Goal: Task Accomplishment & Management: Complete application form

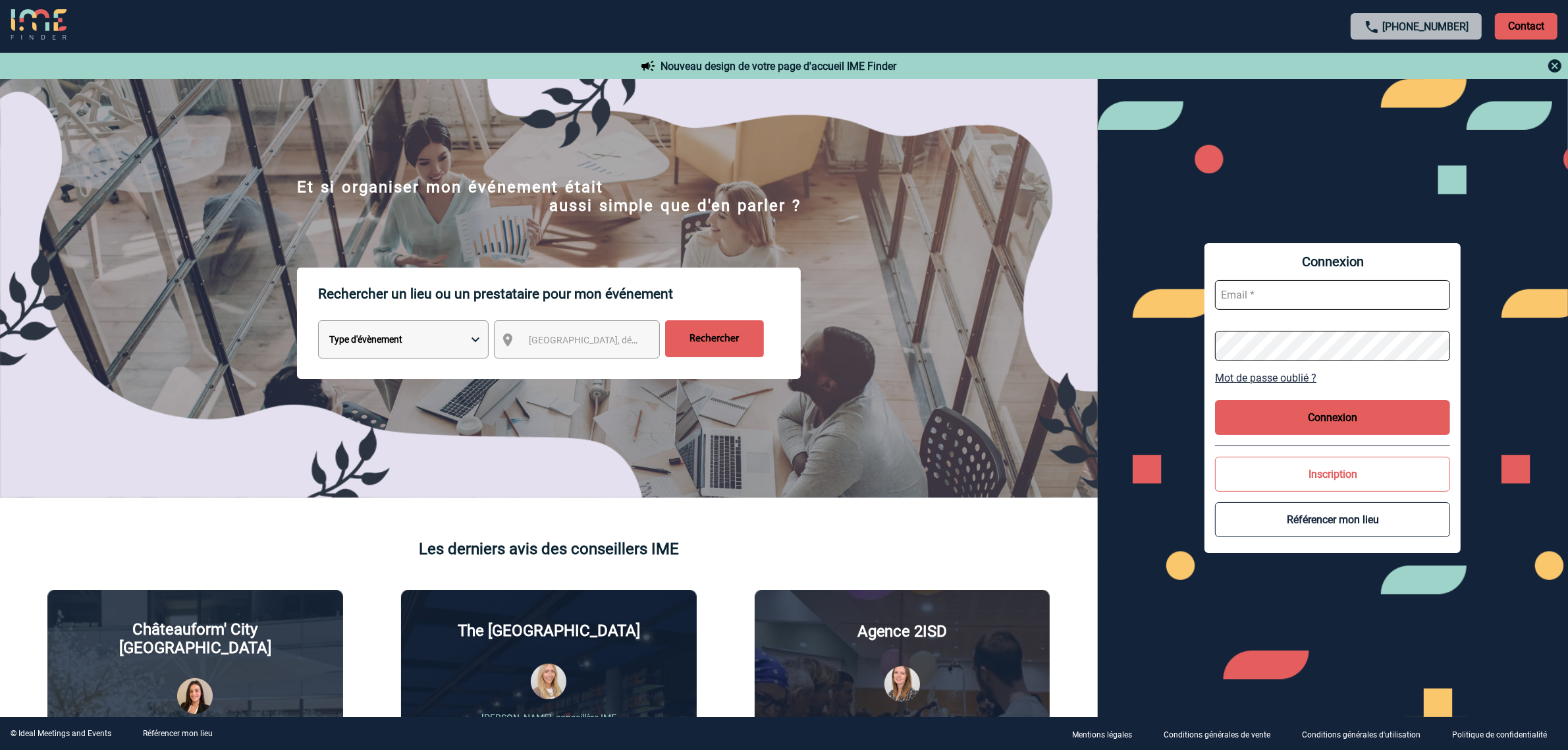
type input "[EMAIL_ADDRESS][DOMAIN_NAME]"
click at [1286, 407] on button "Connexion" at bounding box center [1332, 417] width 235 height 35
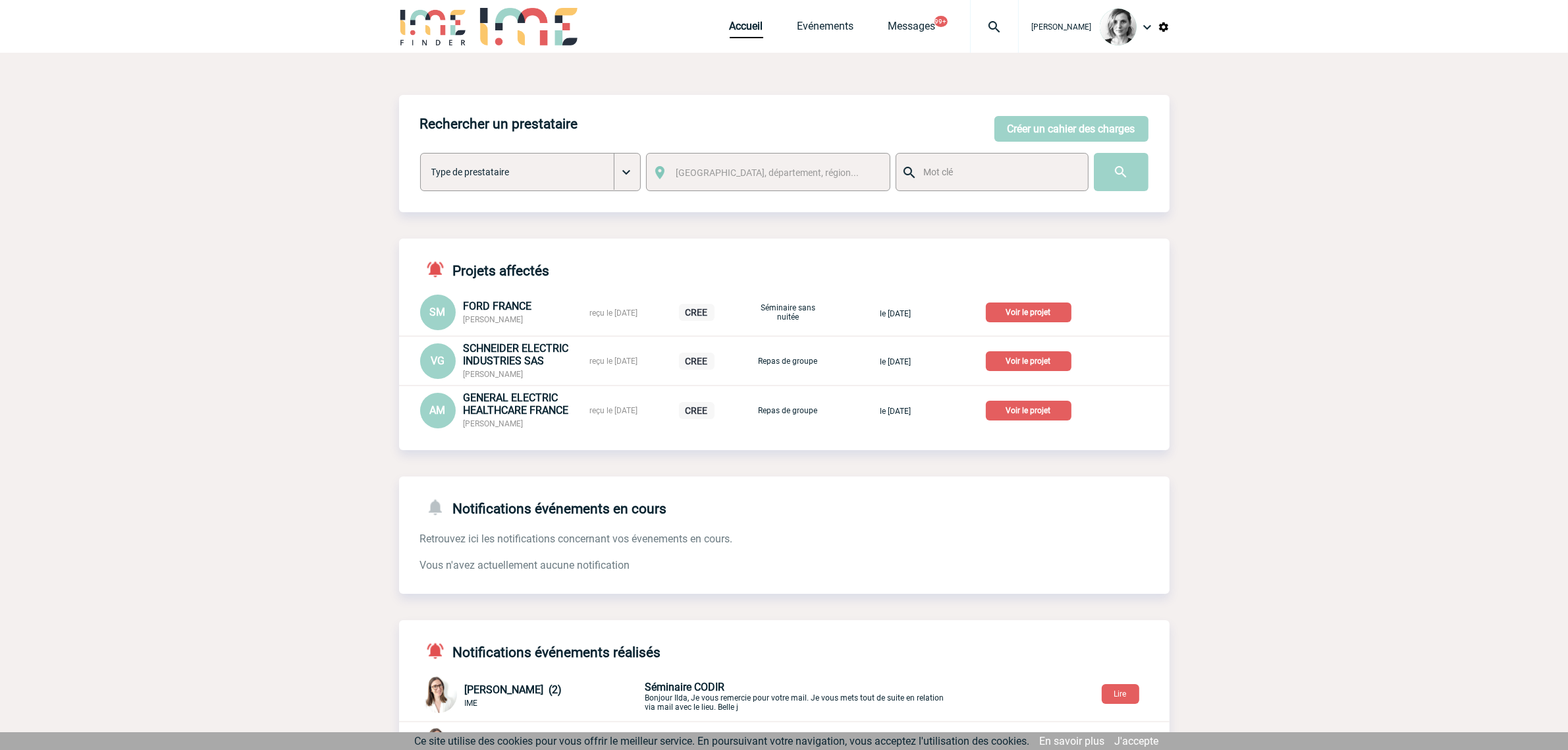
click at [613, 39] on div "Lydie TRELLU Accueil Evénements" at bounding box center [784, 28] width 771 height 56
click at [1052, 127] on button "Créer un cahier des charges" at bounding box center [1071, 128] width 154 height 25
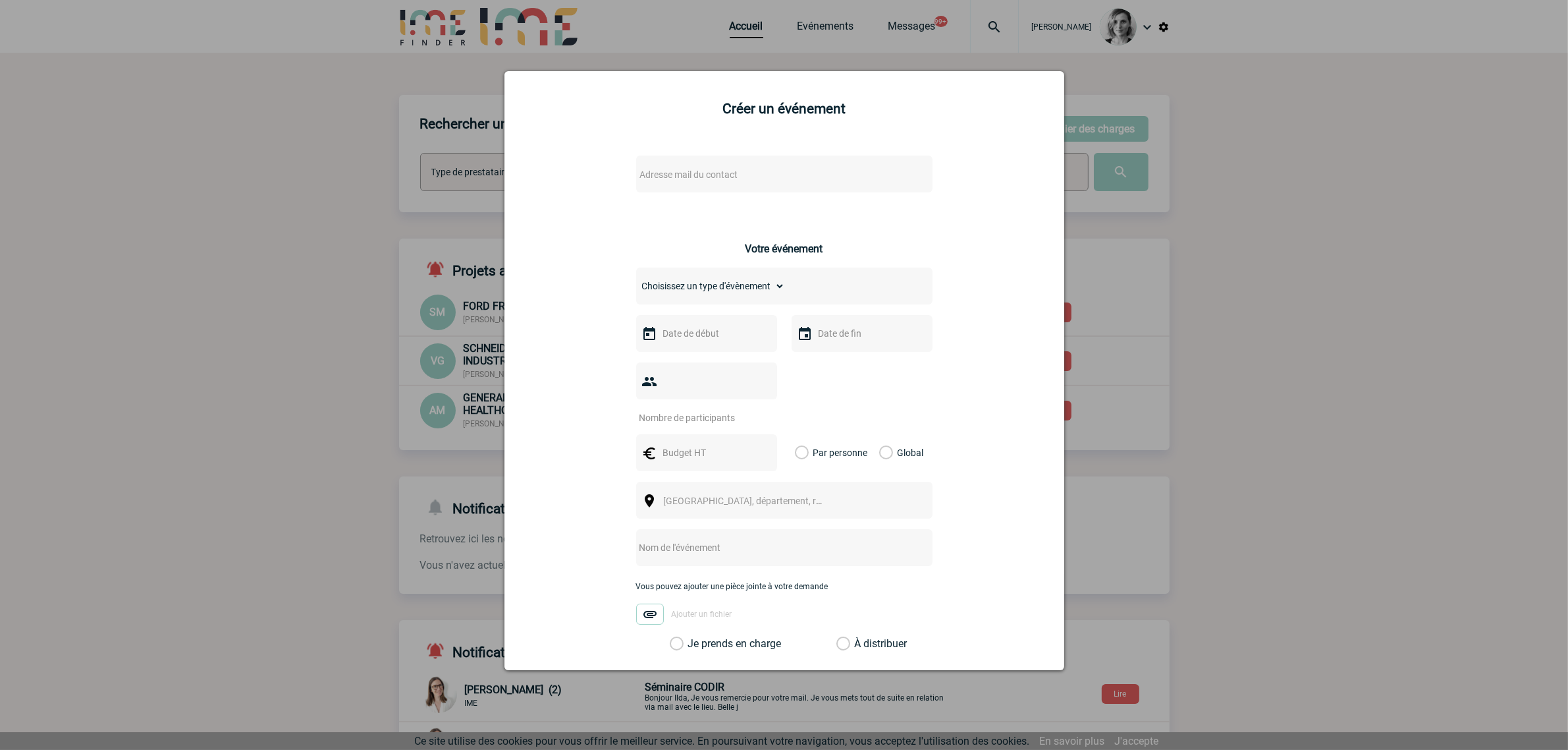
click at [669, 172] on span "Adresse mail du contact" at bounding box center [689, 174] width 98 height 11
drag, startPoint x: 578, startPoint y: 198, endPoint x: 532, endPoint y: 198, distance: 46.0
click at [532, 198] on body "Lydie TRELLU Accueil Evénements" at bounding box center [784, 468] width 1568 height 935
paste input "Laurence.Guilbert@tevafrance.com>"
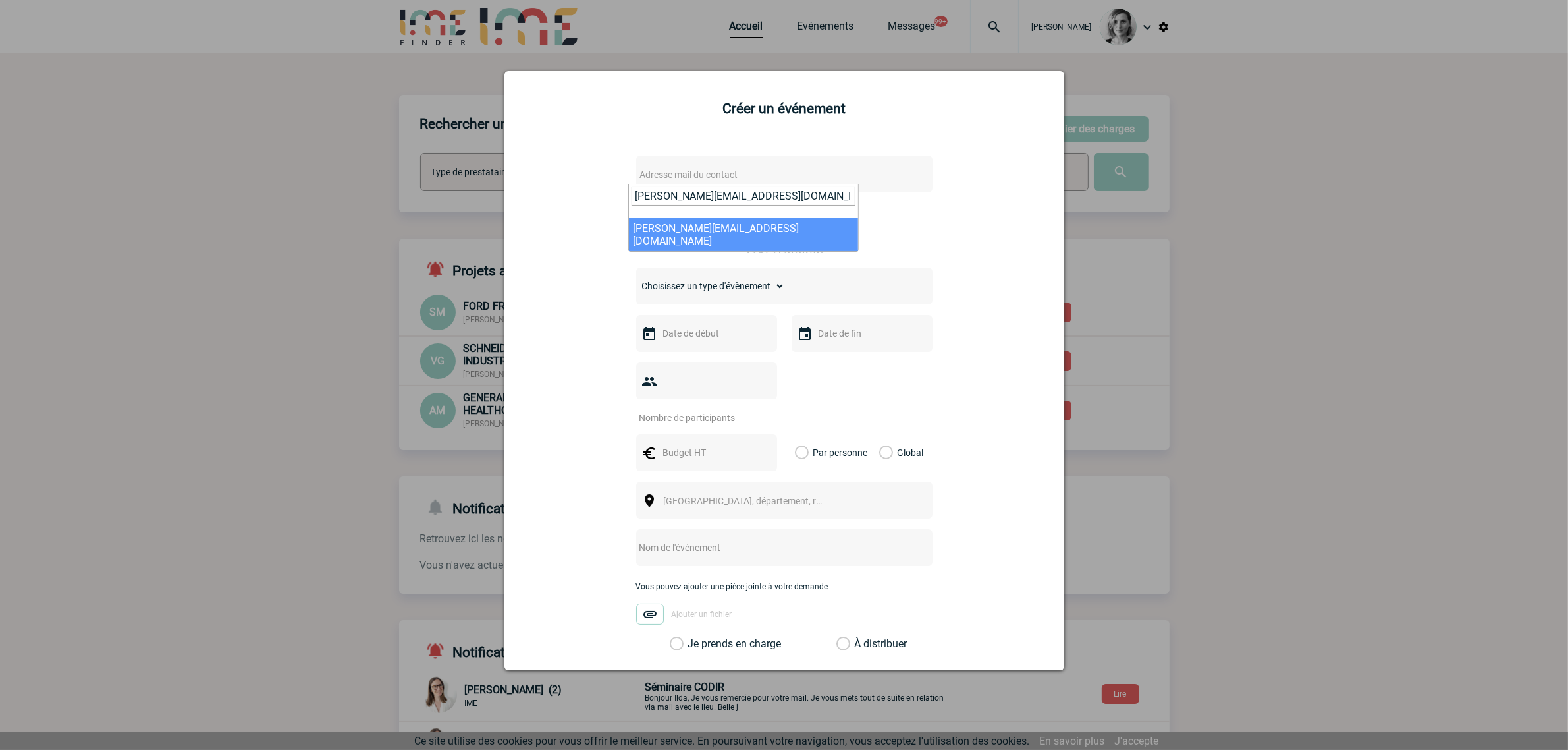
type input "Laurence.Guilbert@tevafrance.com"
select select "132838"
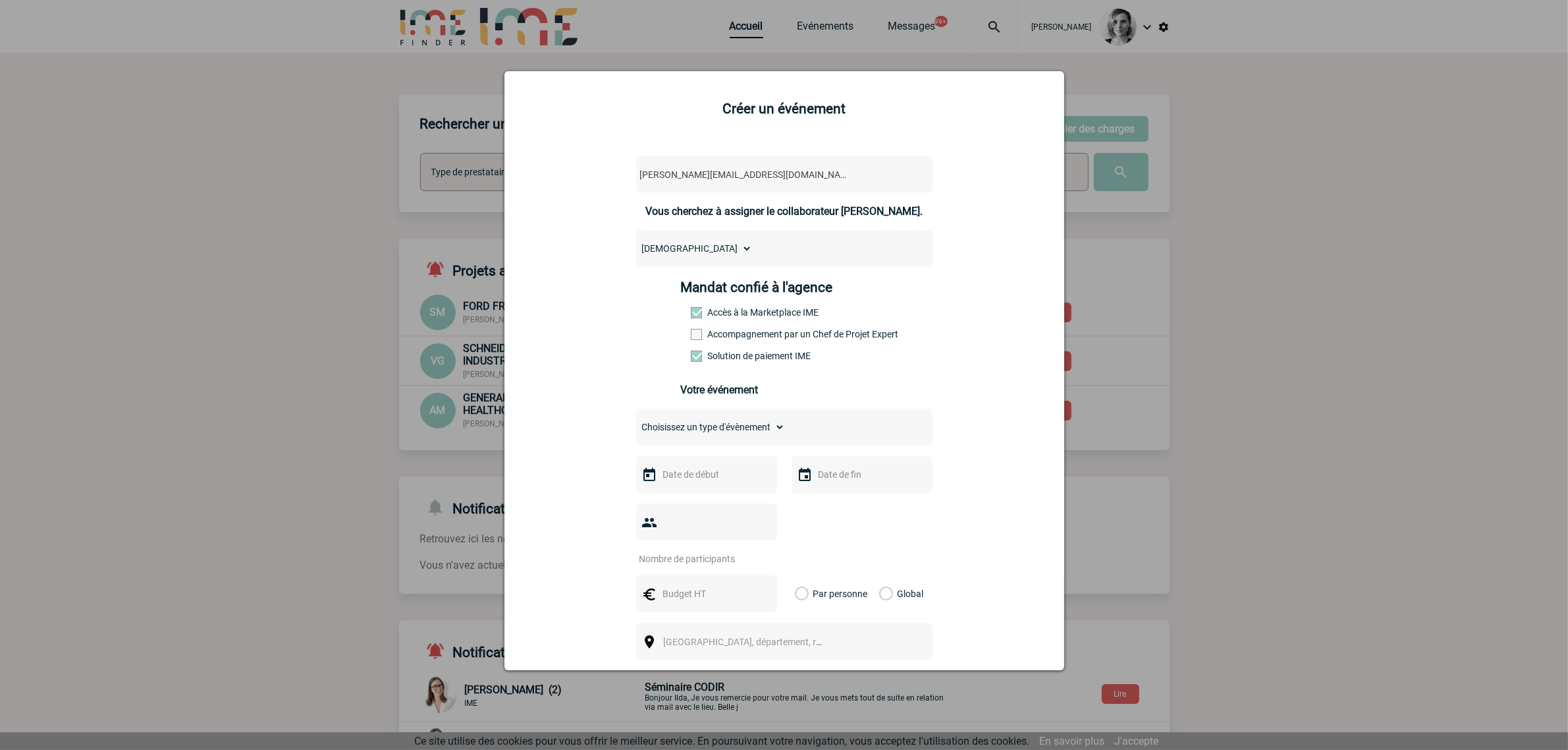
click at [700, 333] on label "Accompagnement par un Chef de Projet Expert" at bounding box center [720, 334] width 58 height 11
click at [0, 0] on input "Accompagnement par un Chef de Projet Expert" at bounding box center [0, 0] width 0 height 0
click at [682, 422] on select "Choisissez un type d'évènement Séminaire avec nuitée Séminaire sans nuitée Repa…" at bounding box center [710, 427] width 149 height 19
select select "2"
click at [636, 418] on select "Choisissez un type d'évènement Séminaire avec nuitée Séminaire sans nuitée Repa…" at bounding box center [710, 427] width 149 height 19
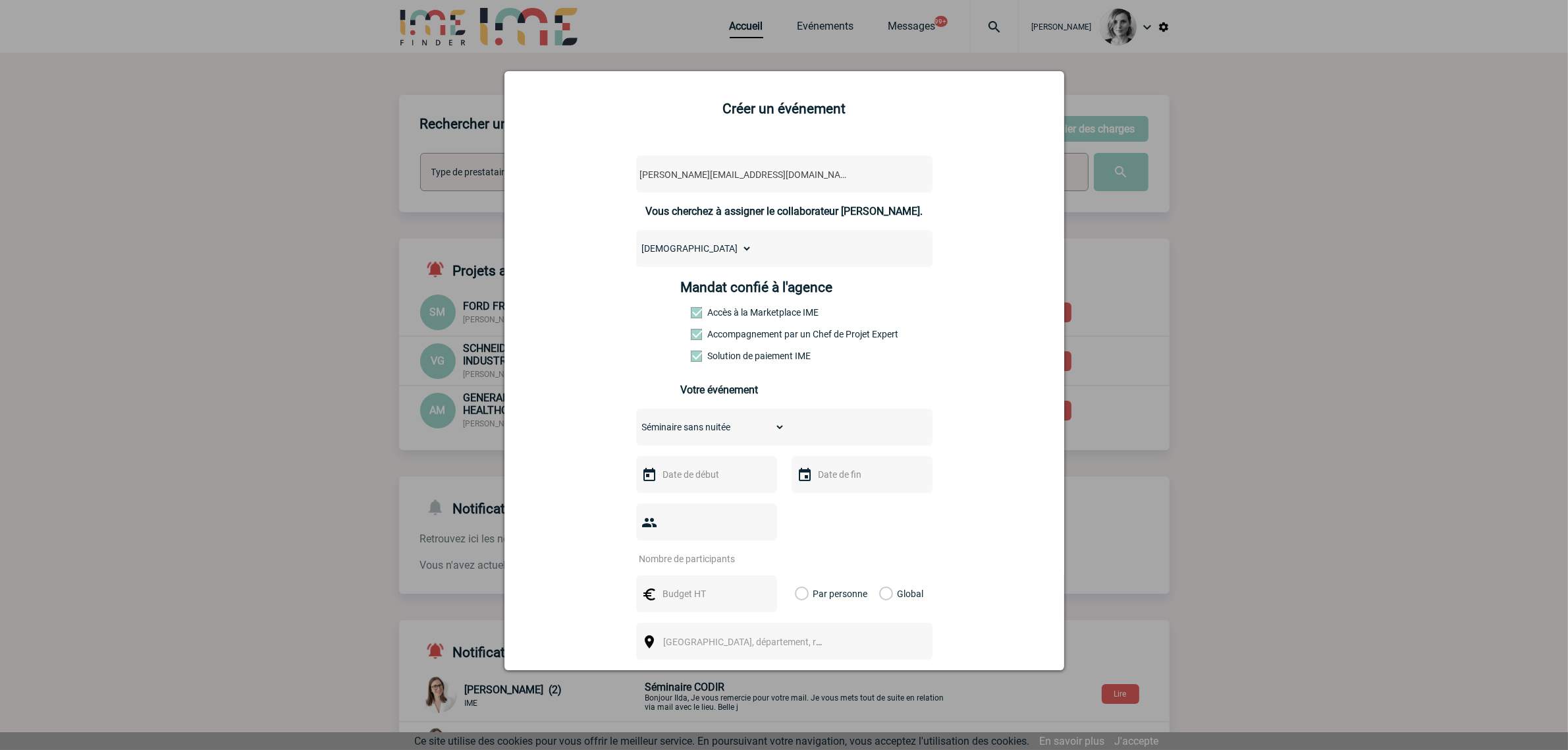
click at [696, 103] on h2 "Créer un événement" at bounding box center [784, 109] width 527 height 15
click at [723, 486] on div at bounding box center [706, 475] width 141 height 37
click at [732, 462] on div at bounding box center [706, 475] width 141 height 37
click at [713, 468] on input "text" at bounding box center [705, 475] width 91 height 17
click at [834, 498] on link "Suivant" at bounding box center [824, 498] width 20 height 20
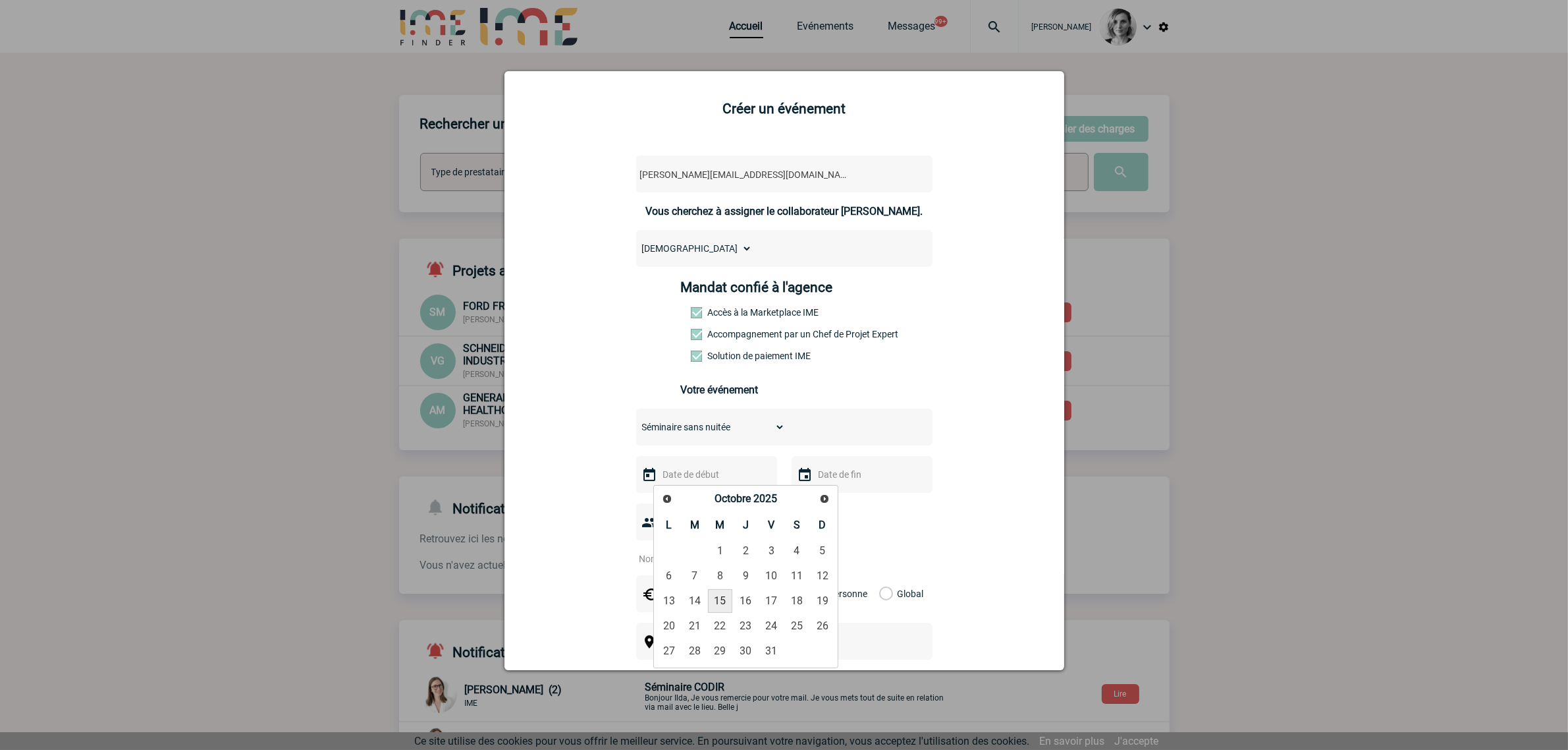
click at [726, 600] on link "15" at bounding box center [720, 600] width 25 height 24
type input "15-10-2025"
click at [716, 534] on div at bounding box center [706, 522] width 141 height 37
click at [673, 560] on input "number" at bounding box center [698, 559] width 124 height 17
type input "55"
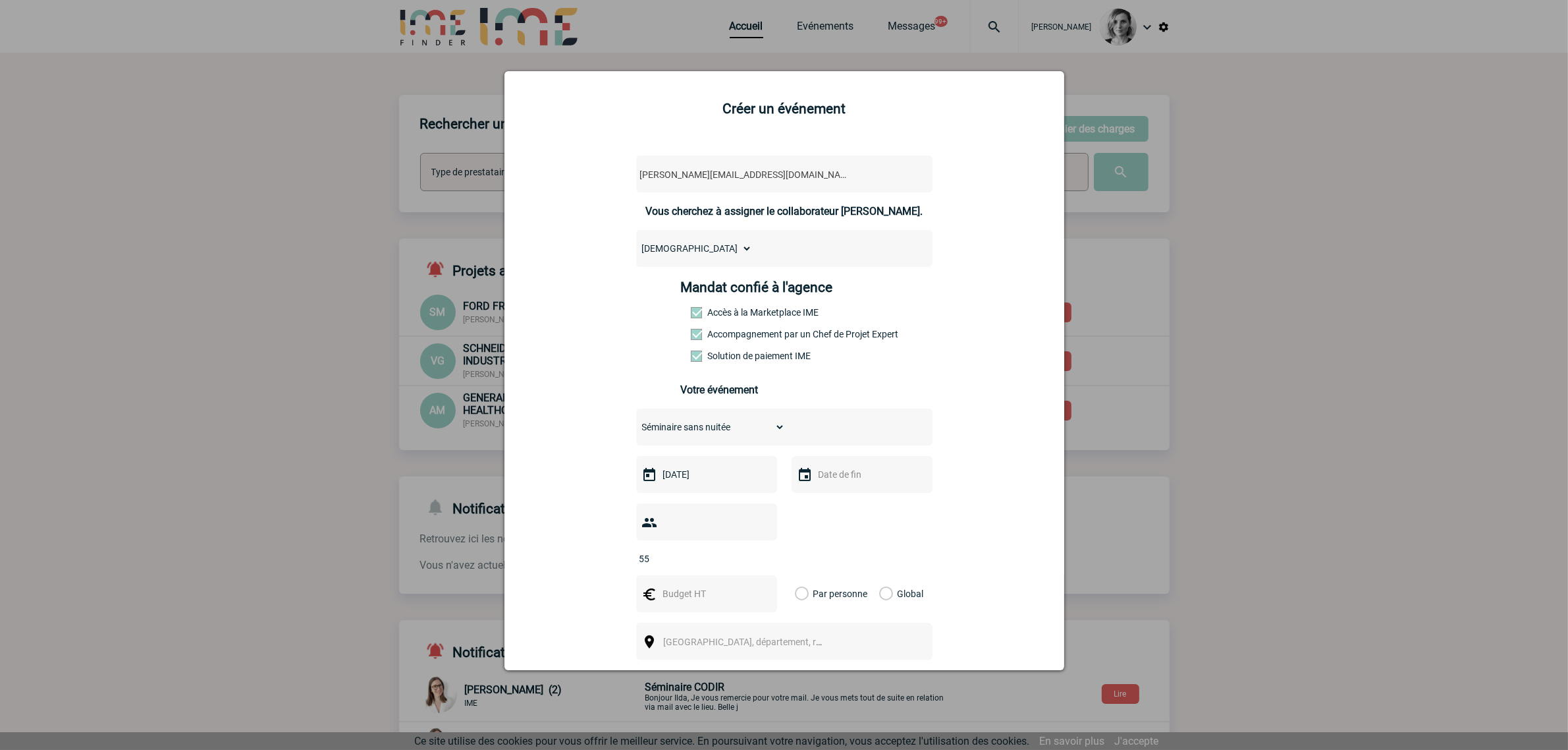
click at [686, 601] on input "text" at bounding box center [705, 593] width 91 height 17
drag, startPoint x: 664, startPoint y: 587, endPoint x: 670, endPoint y: 588, distance: 6.1
click at [664, 587] on input "text" at bounding box center [705, 593] width 91 height 17
type input "7150"
click at [881, 600] on div "Global" at bounding box center [899, 593] width 44 height 37
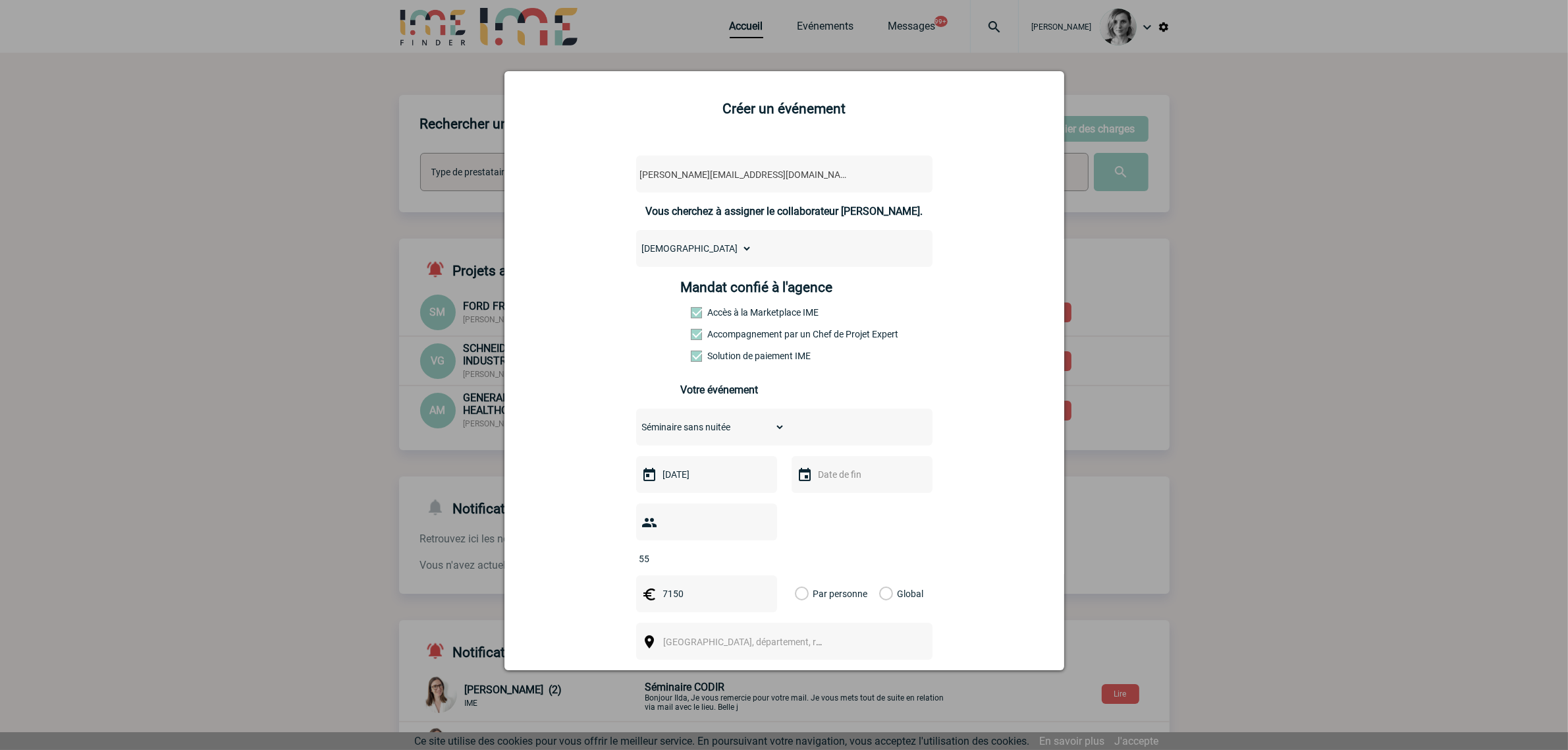
click at [882, 590] on label "Global" at bounding box center [883, 593] width 8 height 37
click at [0, 0] on input "Global" at bounding box center [0, 0] width 0 height 0
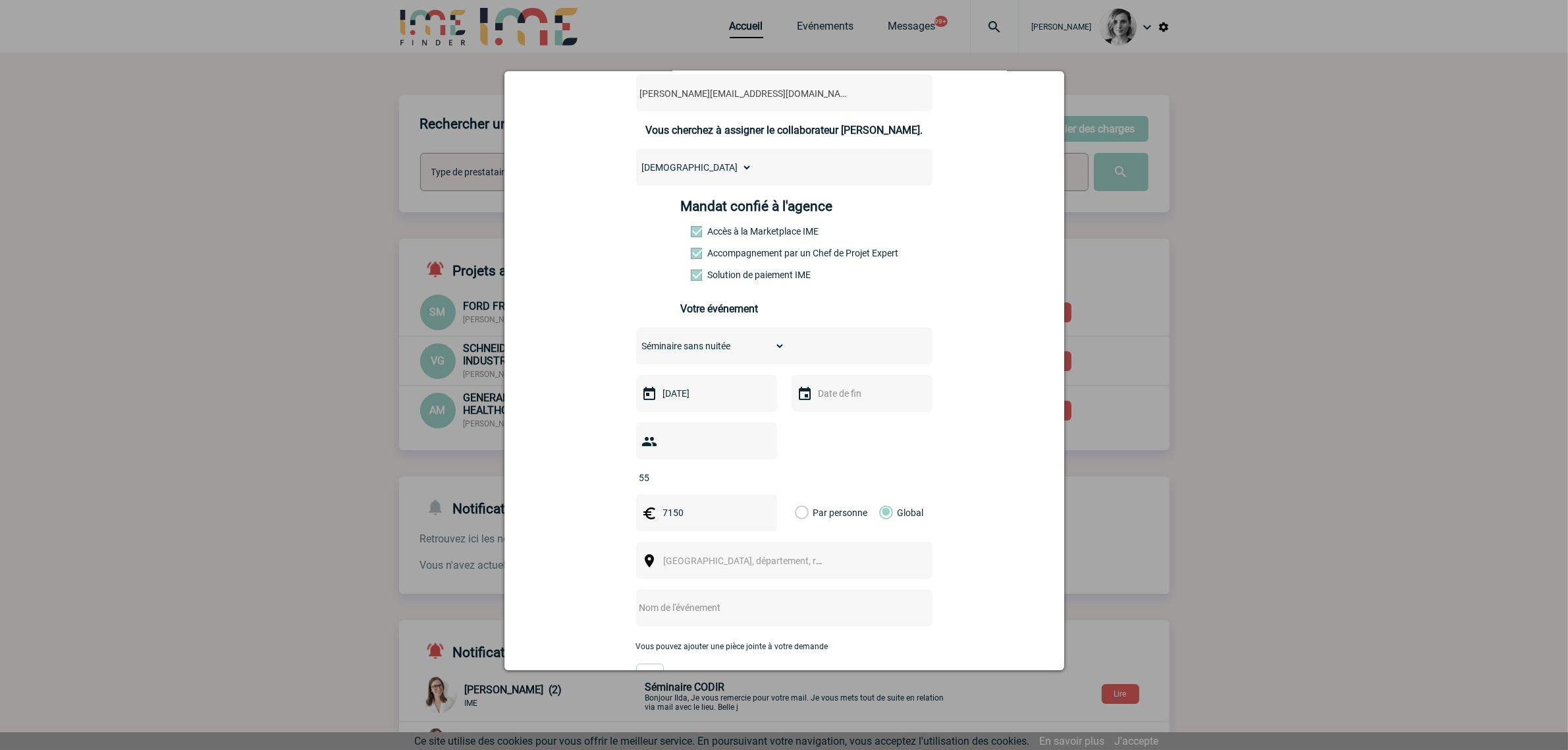
scroll to position [83, 0]
click at [719, 555] on span "[GEOGRAPHIC_DATA], département, région..." at bounding box center [755, 559] width 183 height 11
type input "ile de fra"
select select "2"
click at [721, 613] on input "text" at bounding box center [767, 606] width 261 height 17
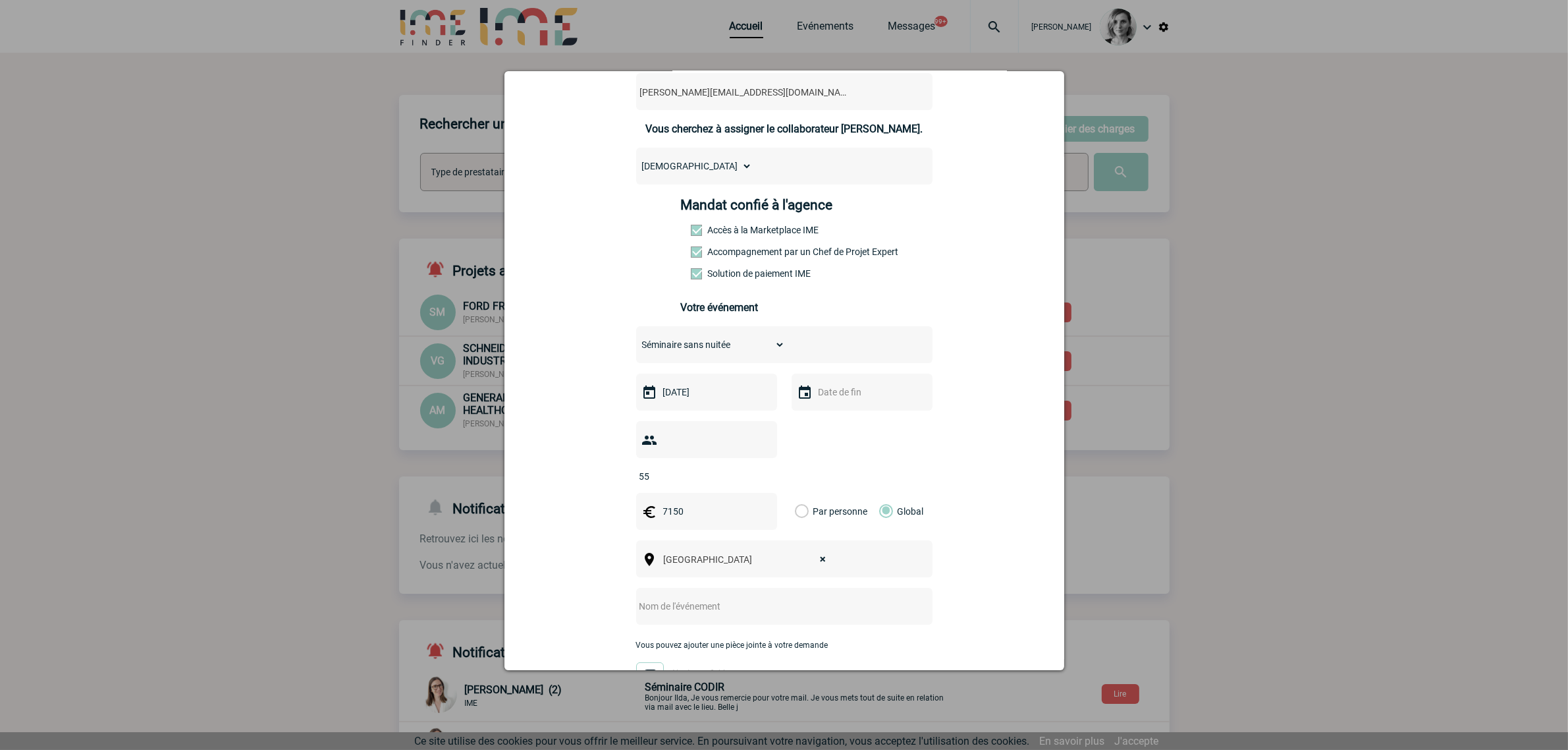
click at [721, 613] on input "text" at bounding box center [767, 606] width 261 height 17
type input "S"
type input "Journée d'étude"
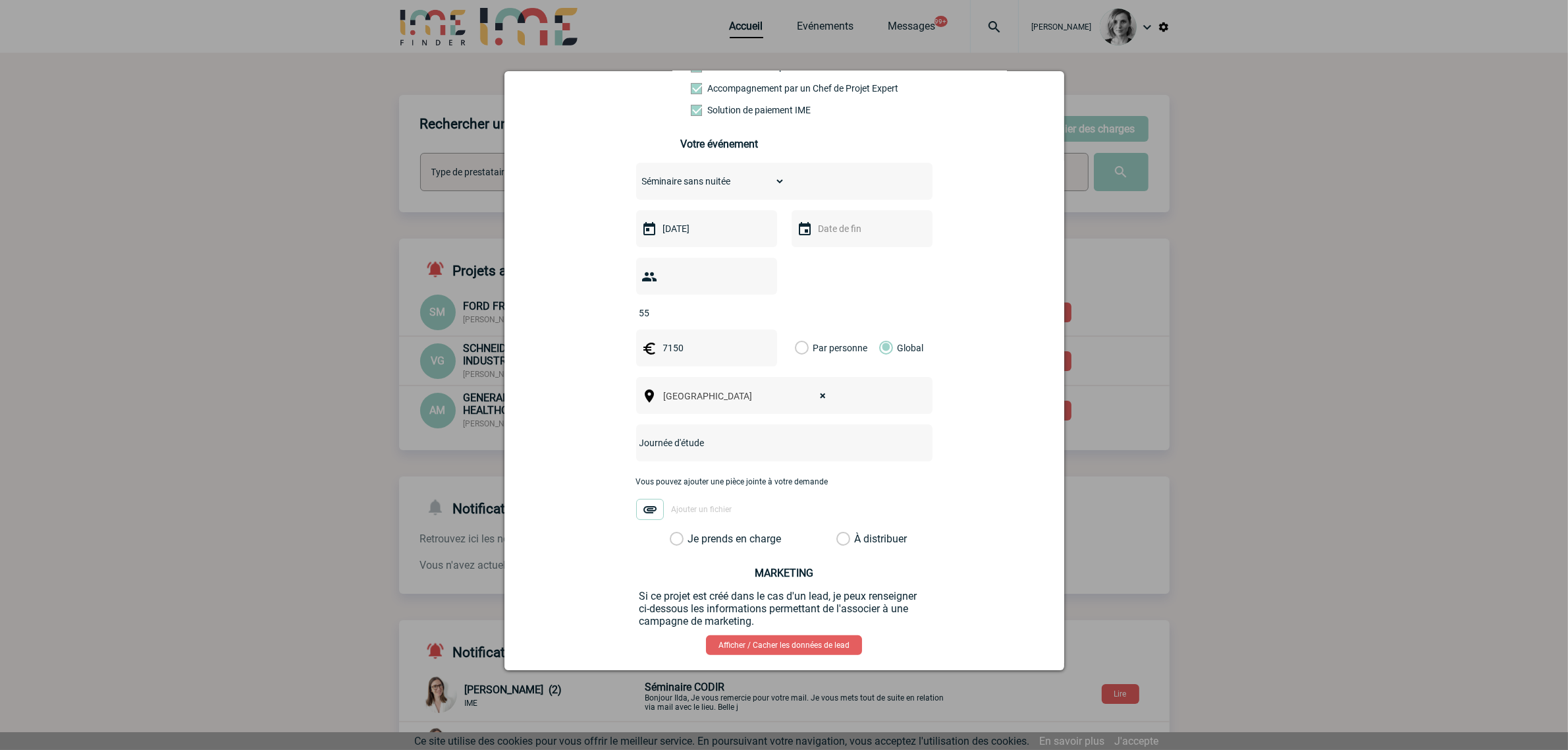
scroll to position [247, 0]
click at [756, 547] on div "laurence.guilbert@tevafrance.com laurence.guilbert@tevafrance.com Vous cherchez…" at bounding box center [784, 306] width 527 height 821
click at [692, 537] on label "Je prends en charge" at bounding box center [680, 537] width 22 height 13
click at [0, 0] on input "Je prends en charge" at bounding box center [0, 0] width 0 height 0
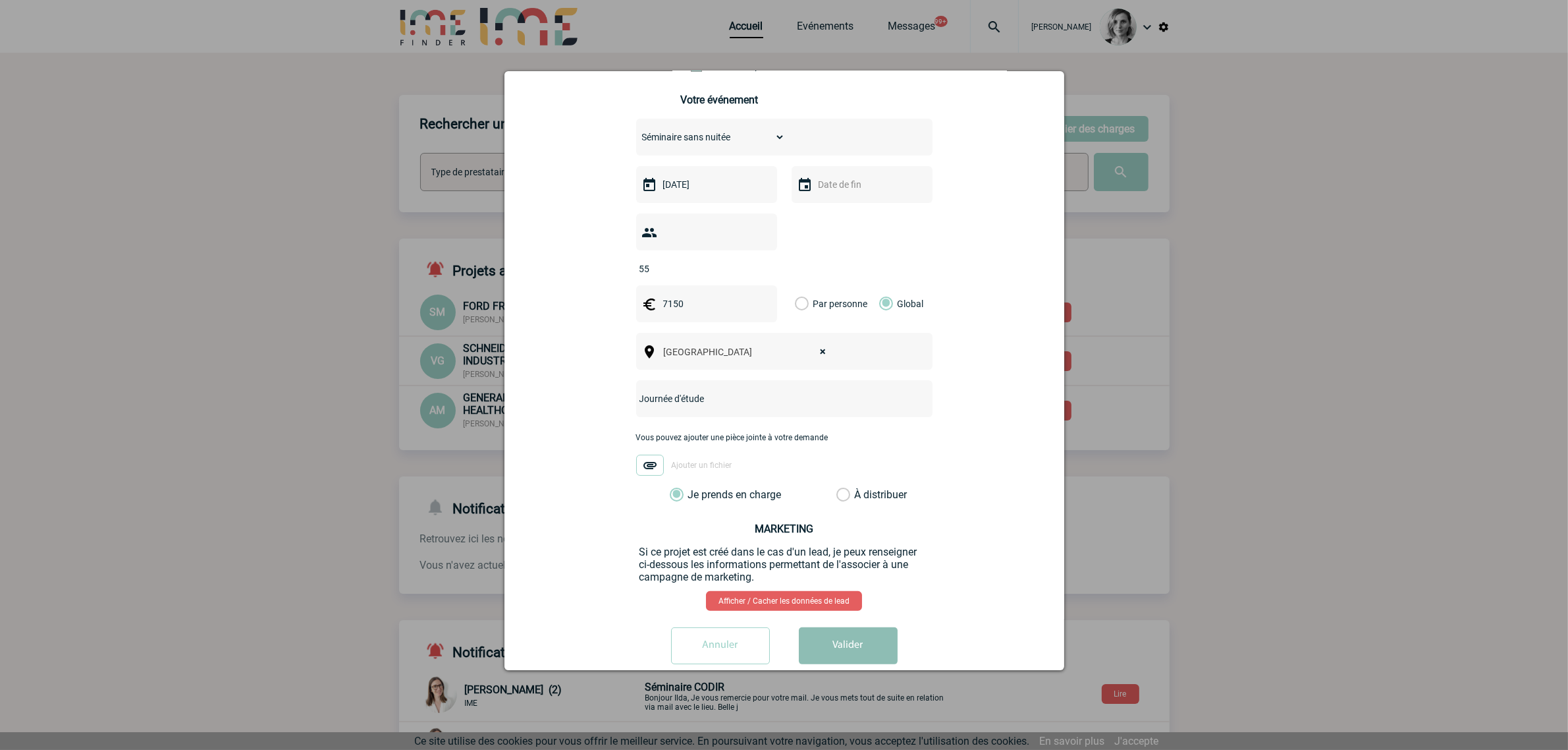
scroll to position [313, 0]
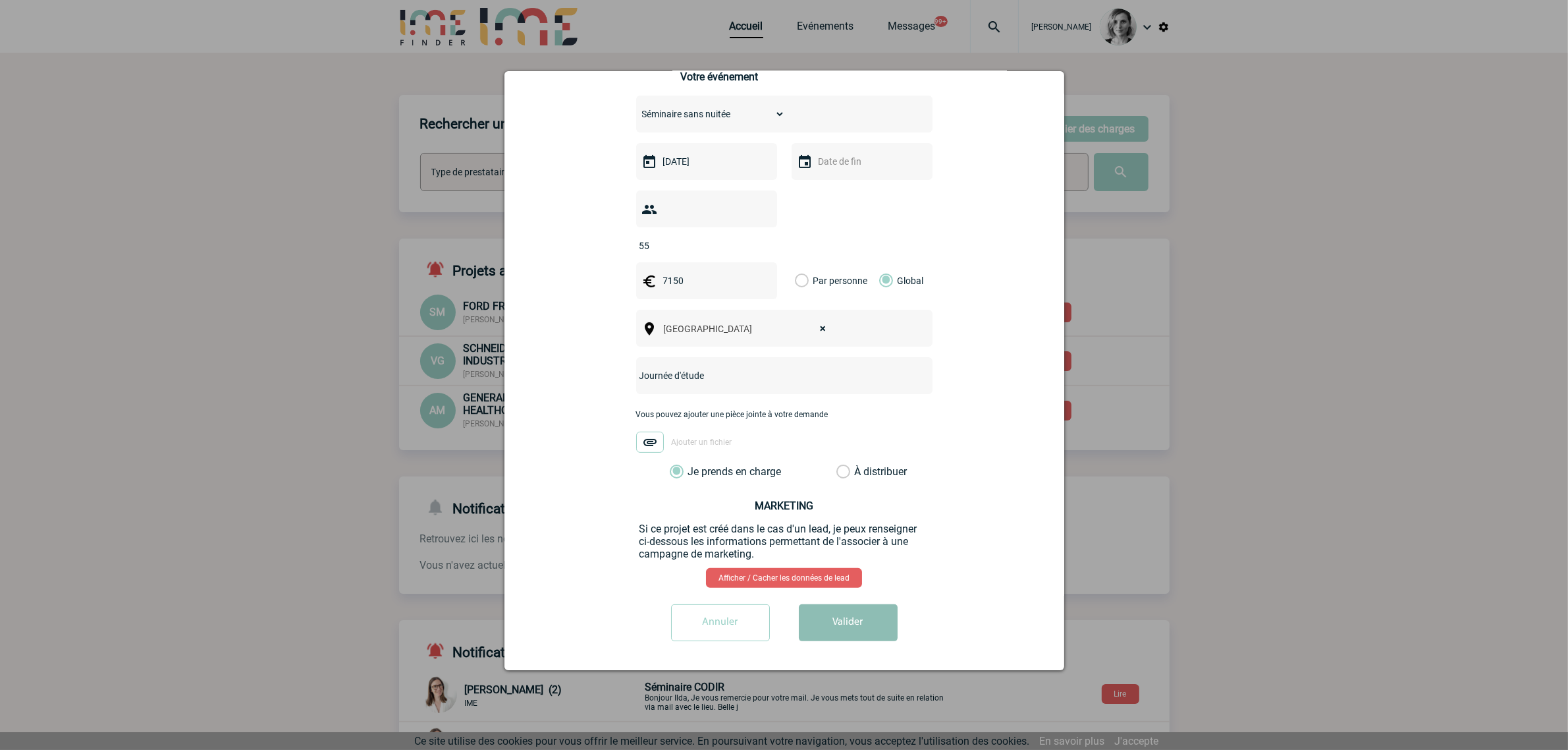
click at [882, 627] on button "Valider" at bounding box center [848, 623] width 99 height 37
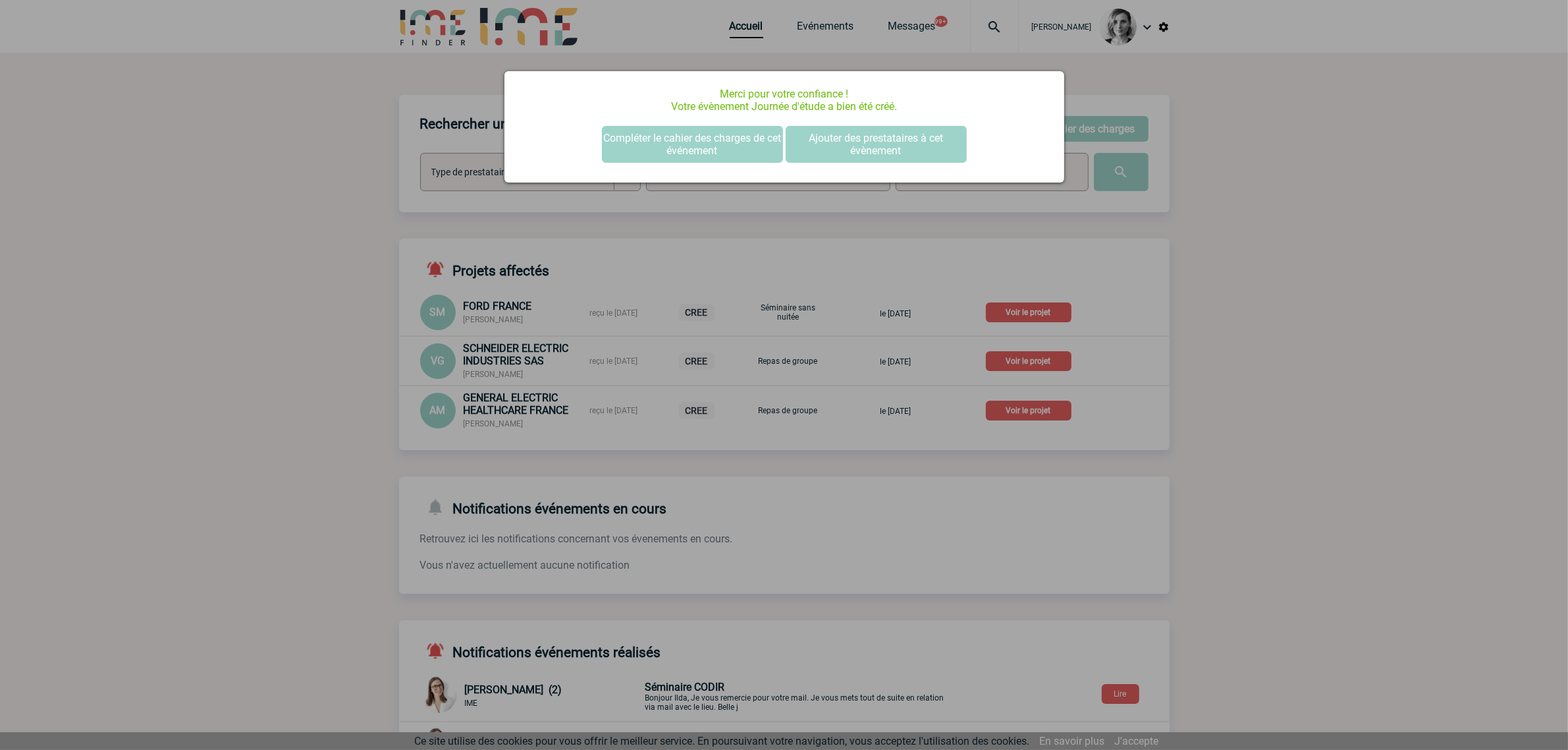
scroll to position [0, 0]
click at [659, 126] on button "Compléter le cahier des charges de cet événement" at bounding box center [692, 144] width 181 height 37
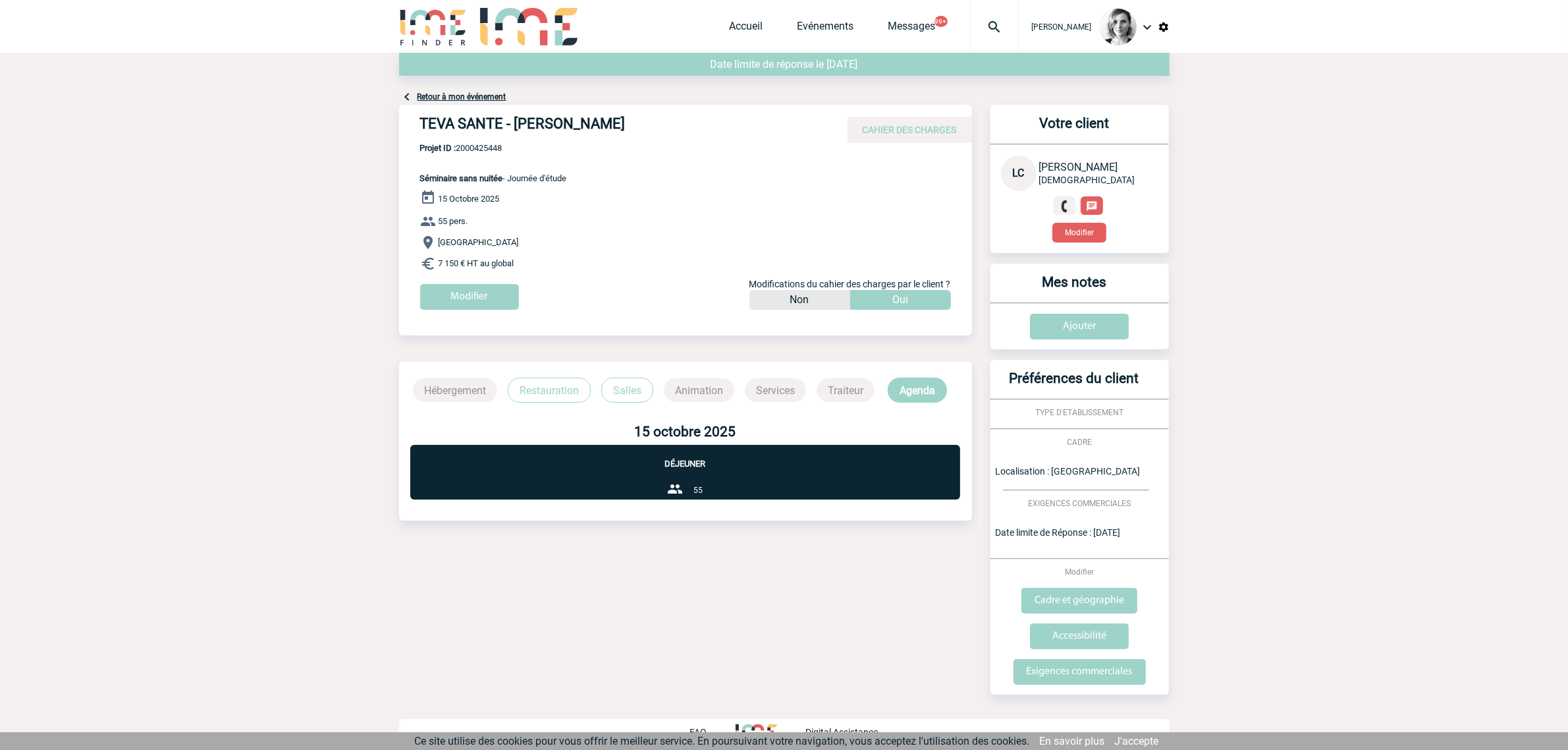
drag, startPoint x: 538, startPoint y: 113, endPoint x: 416, endPoint y: 113, distance: 122.0
click at [416, 113] on div "TEVA SANTE - Laurence COURTEILLE CAHIER DES CHARGES" at bounding box center [685, 124] width 573 height 39
copy h4 "TEVA SANTE - Laurence COURTEILLE"
click at [483, 140] on div "TEVA SANTE - Laurence COURTEILLE CAHIER DES CHARGES" at bounding box center [685, 124] width 573 height 39
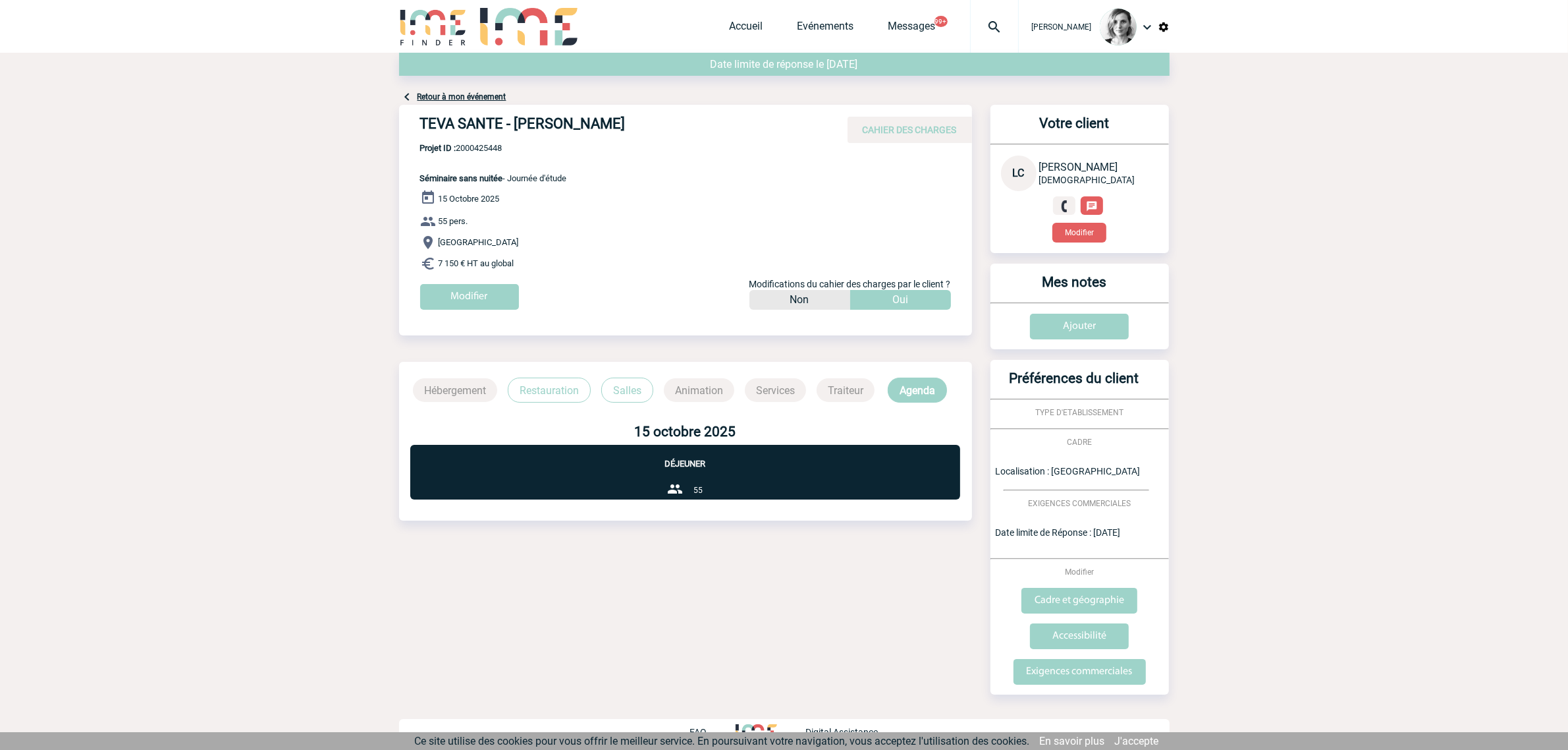
click at [485, 147] on span "Projet ID : 2000425448" at bounding box center [494, 147] width 147 height 10
copy span "2000425448"
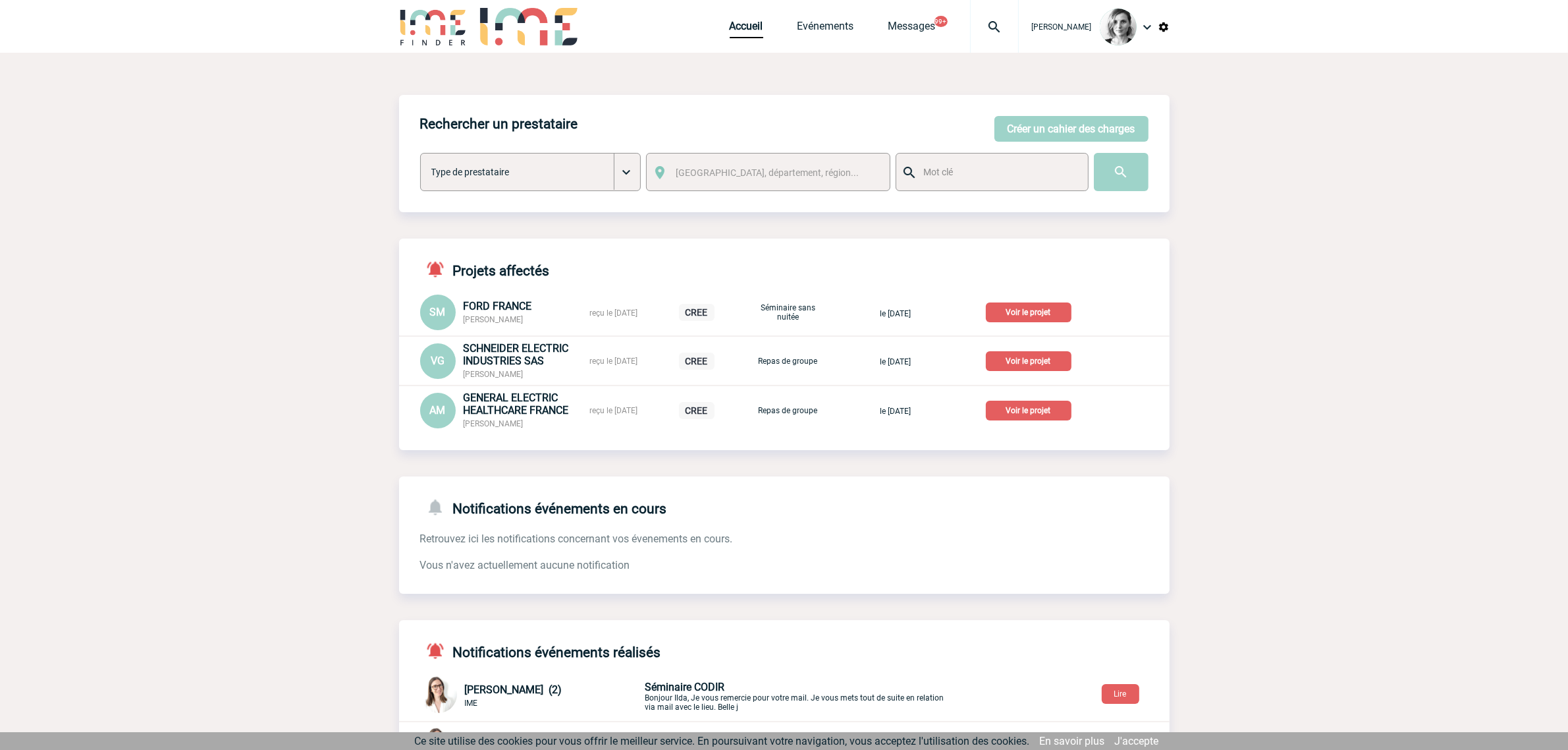
click at [1018, 30] on img at bounding box center [993, 27] width 47 height 15
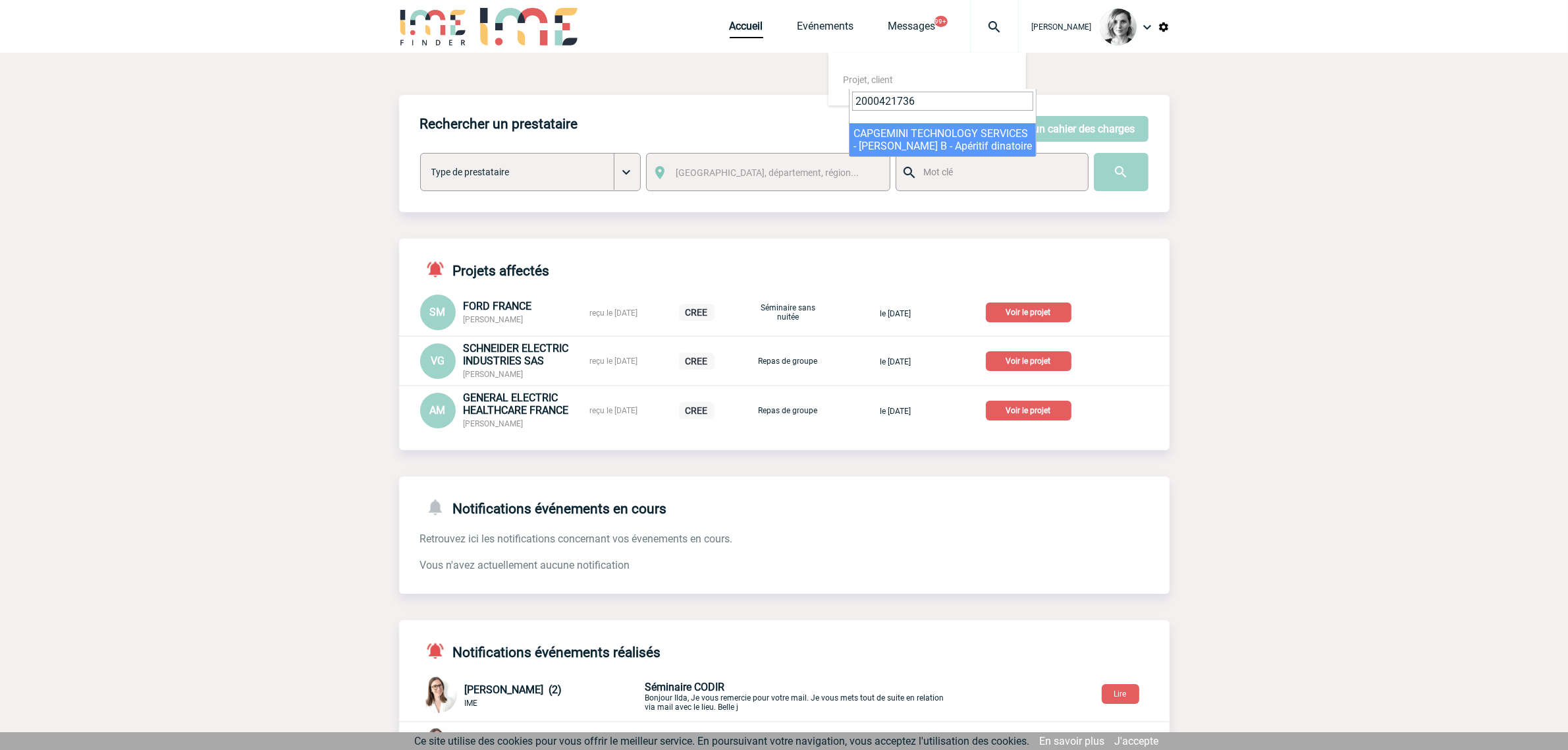
type input "2000421736"
select select "21237"
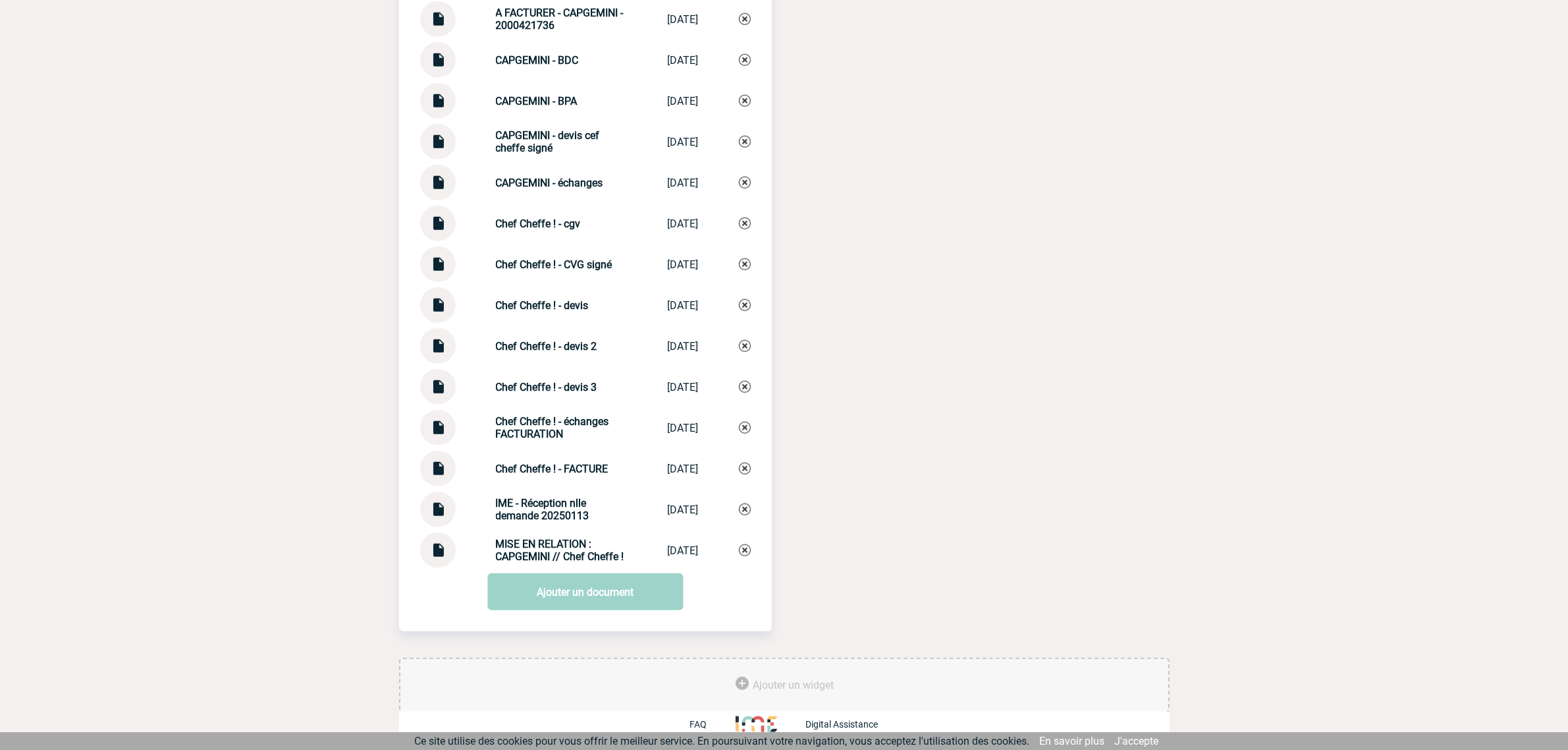
scroll to position [1569, 0]
click at [439, 225] on img at bounding box center [438, 218] width 17 height 25
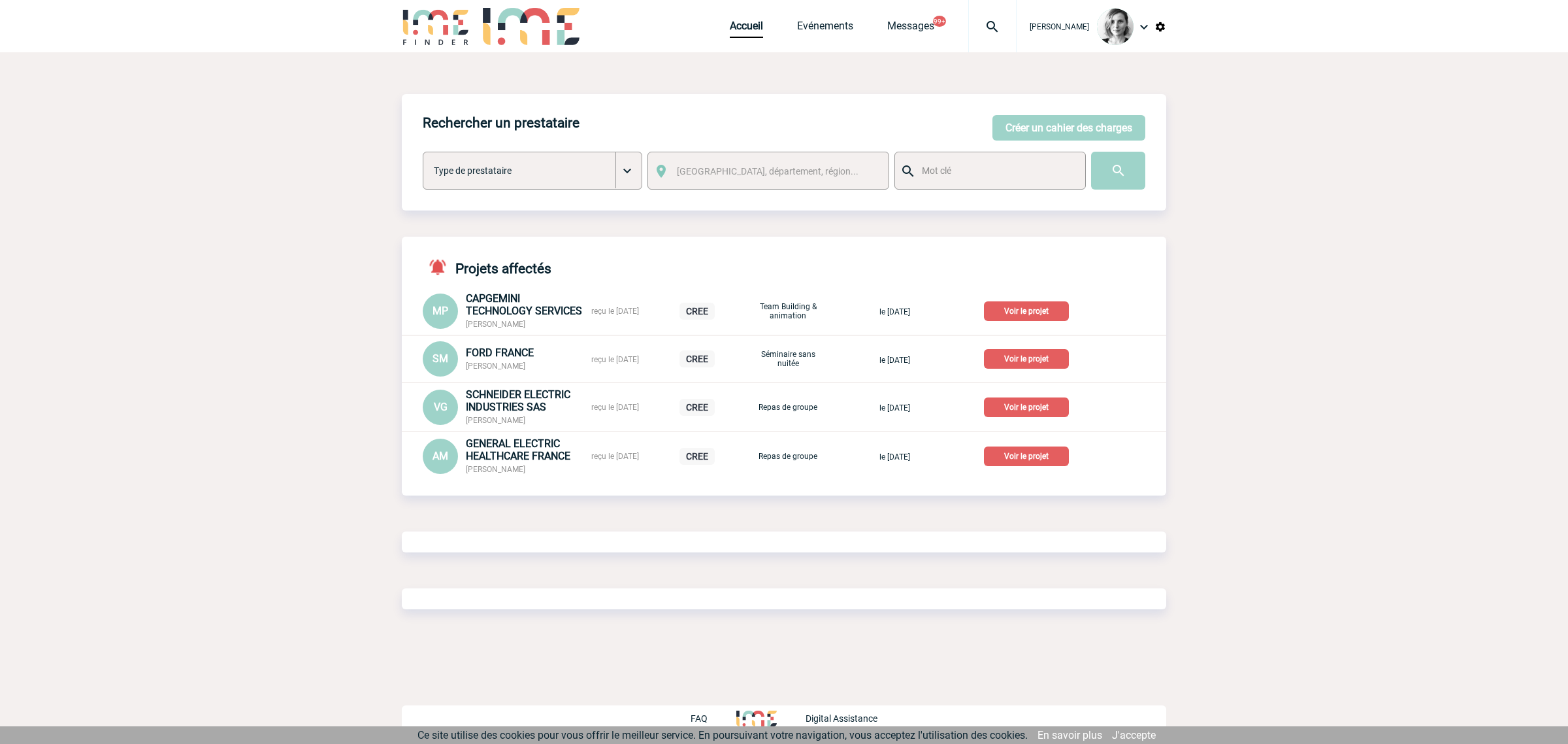
click at [1015, 43] on div at bounding box center [992, 26] width 48 height 52
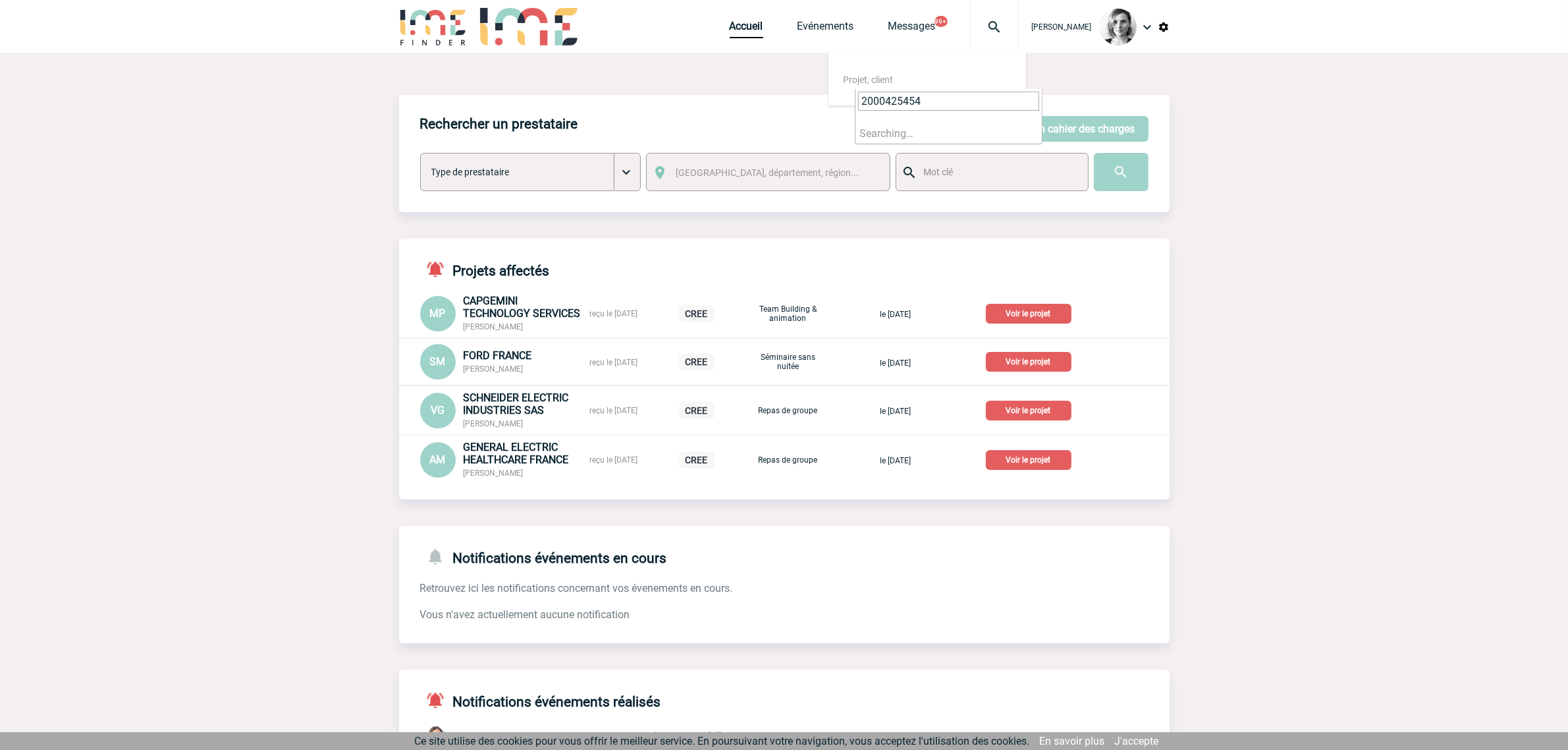
type input "2000425454"
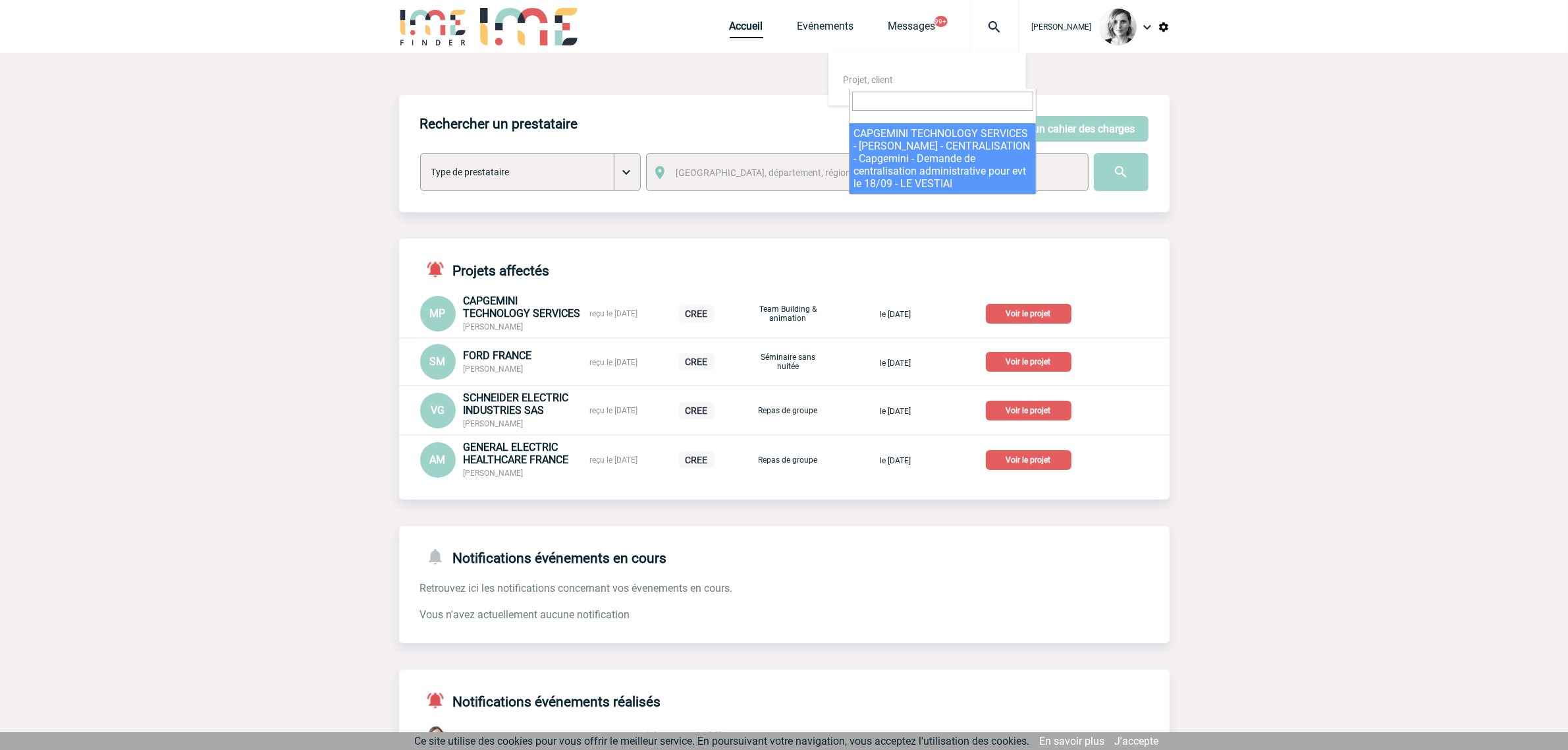
select select "24955"
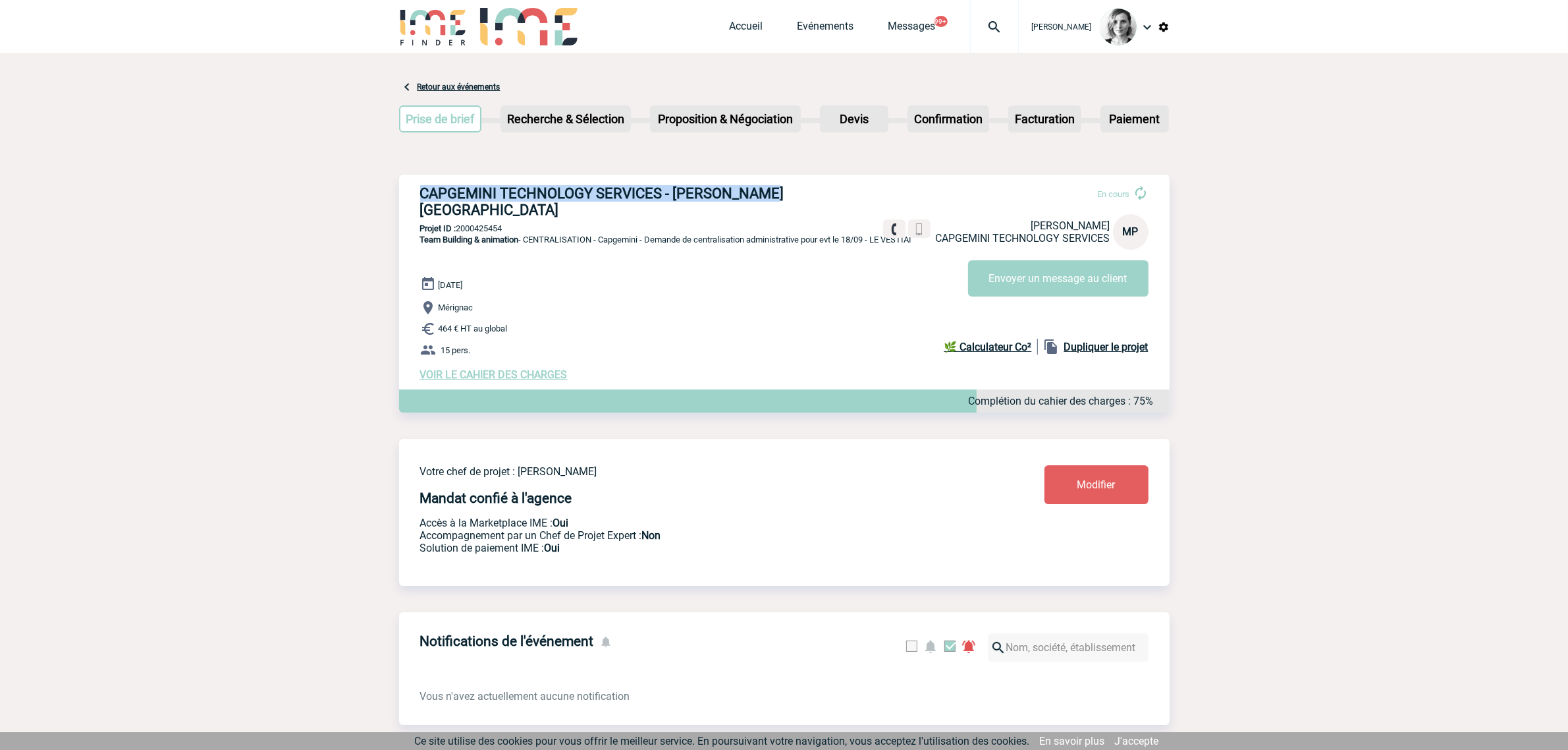
drag, startPoint x: 412, startPoint y: 191, endPoint x: 794, endPoint y: 190, distance: 382.0
click at [794, 190] on div "CAPGEMINI TECHNOLOGY SERVICES - [PERSON_NAME][GEOGRAPHIC_DATA] En cours [PERSON…" at bounding box center [784, 282] width 771 height 217
copy h3 "CAPGEMINI TECHNOLOGY SERVICES - [PERSON_NAME][GEOGRAPHIC_DATA]"
